Goal: Complete application form

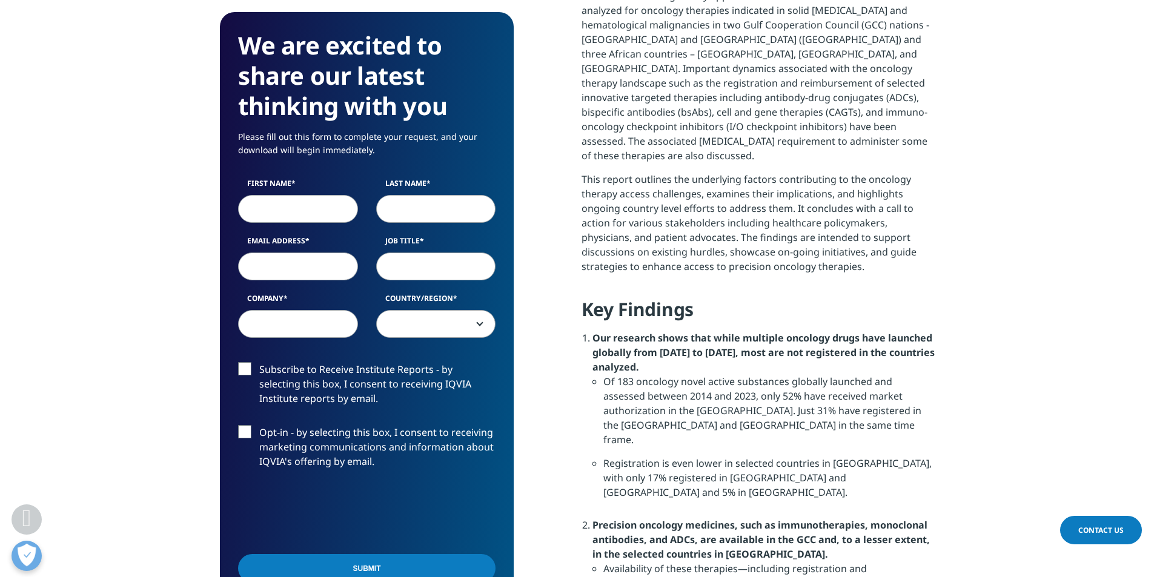
scroll to position [727, 0]
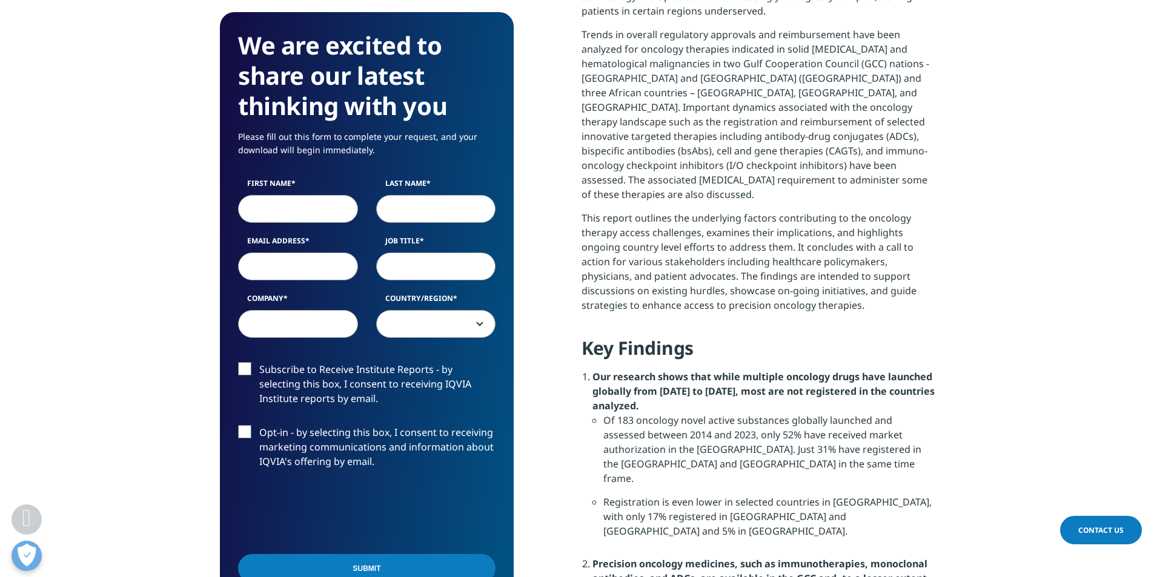
click at [302, 201] on input "First Name" at bounding box center [298, 209] width 120 height 28
type input "[PERSON_NAME]"
type input "balcells"
type input "[EMAIL_ADDRESS][DOMAIN_NAME]"
select select "[GEOGRAPHIC_DATA]"
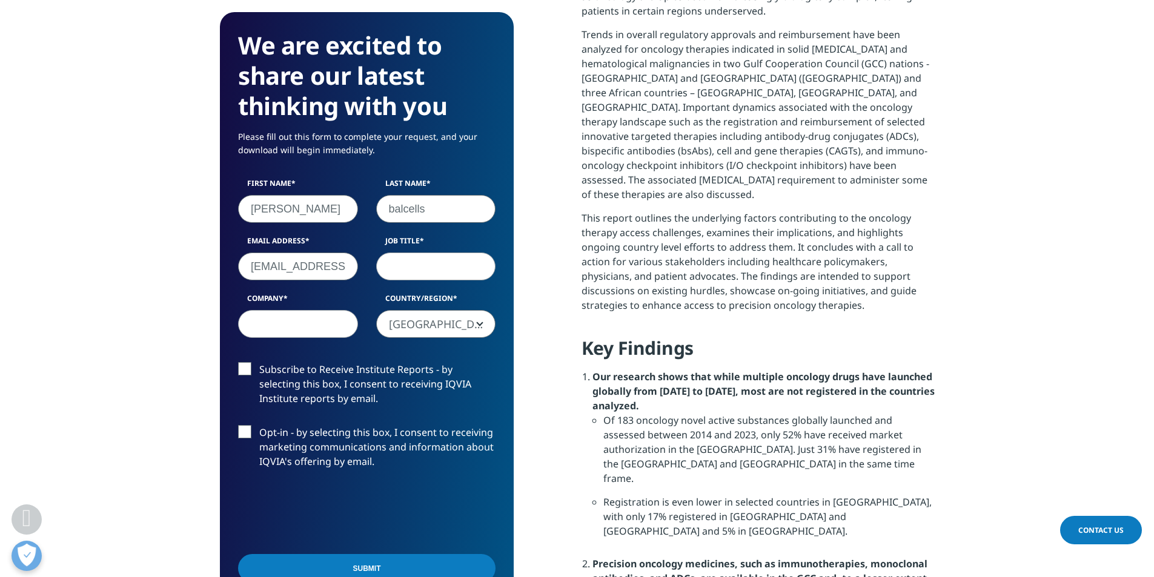
click at [326, 271] on input "[EMAIL_ADDRESS][DOMAIN_NAME]" at bounding box center [298, 267] width 120 height 28
type input "[EMAIL_ADDRESS][DOMAIN_NAME]"
click at [396, 267] on input "Job Title" at bounding box center [436, 267] width 120 height 28
type input "Executive Medical Director"
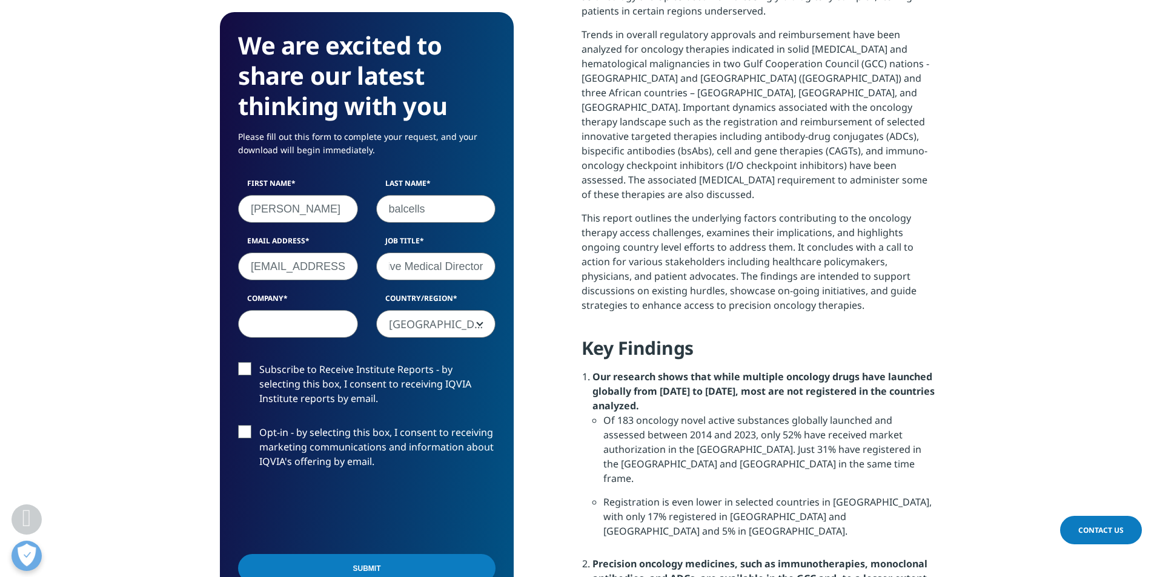
scroll to position [0, 0]
click at [269, 329] on input "Company" at bounding box center [298, 324] width 120 height 28
type input "Amgen"
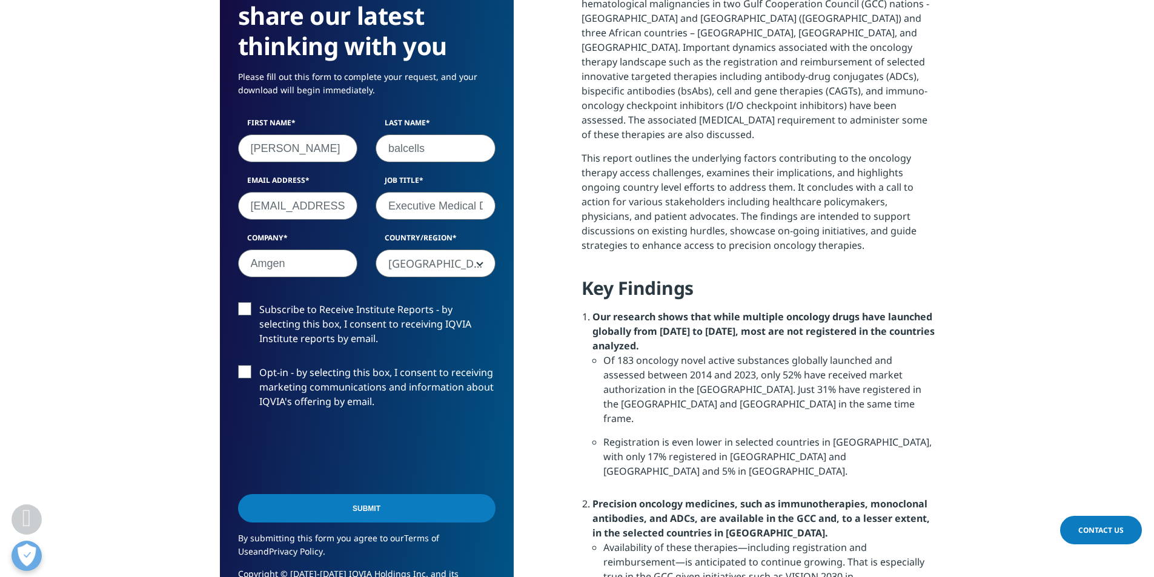
scroll to position [787, 0]
click at [426, 516] on input "Submit" at bounding box center [366, 508] width 257 height 28
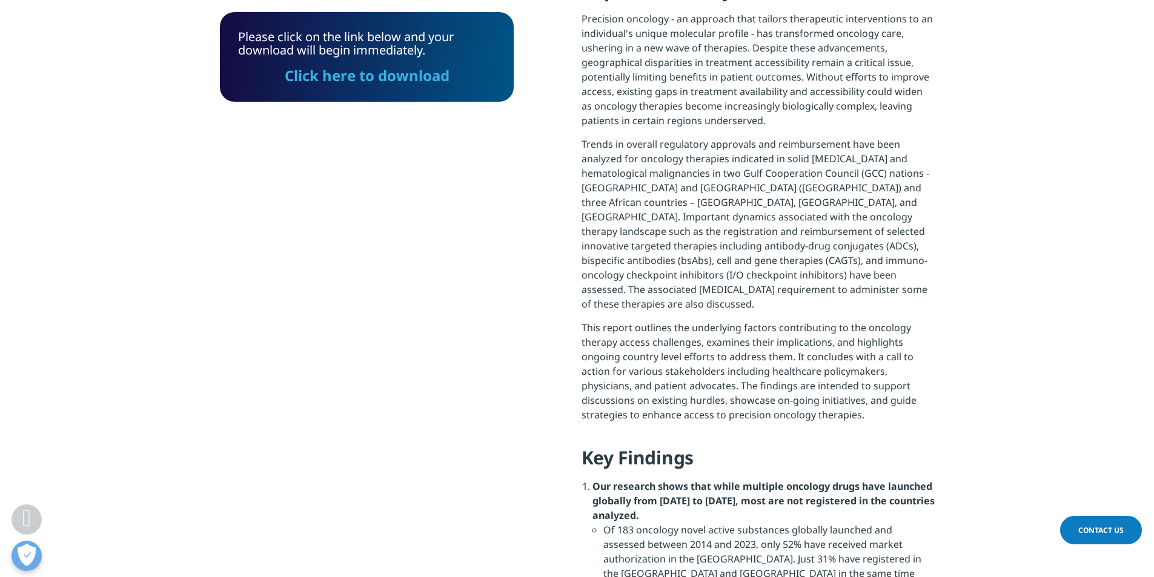
scroll to position [575, 0]
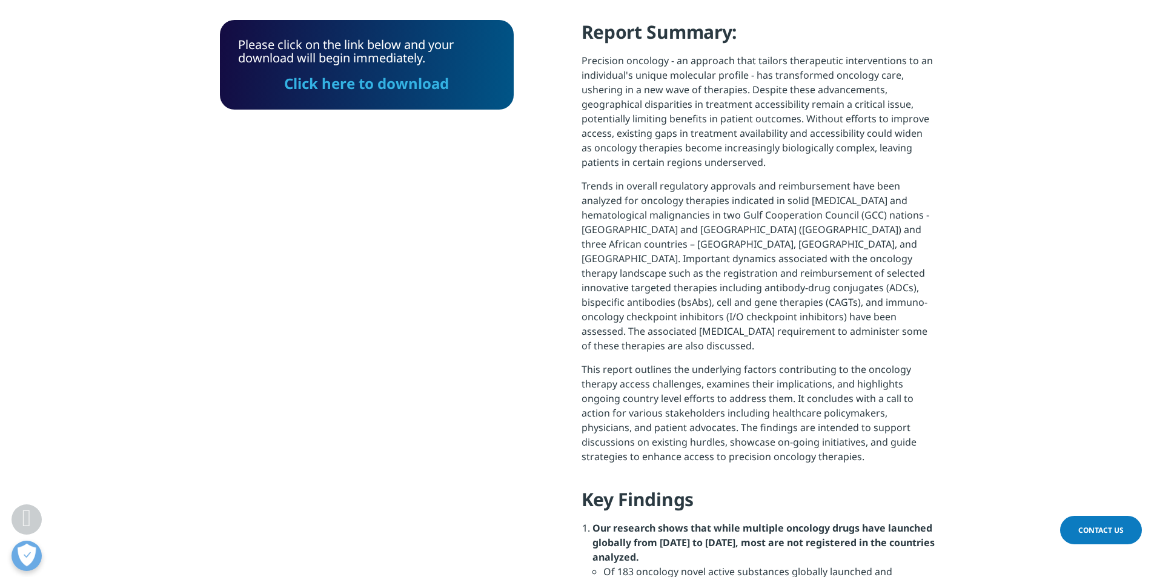
click at [358, 81] on link "Click here to download" at bounding box center [366, 83] width 165 height 20
